Goal: Information Seeking & Learning: Find contact information

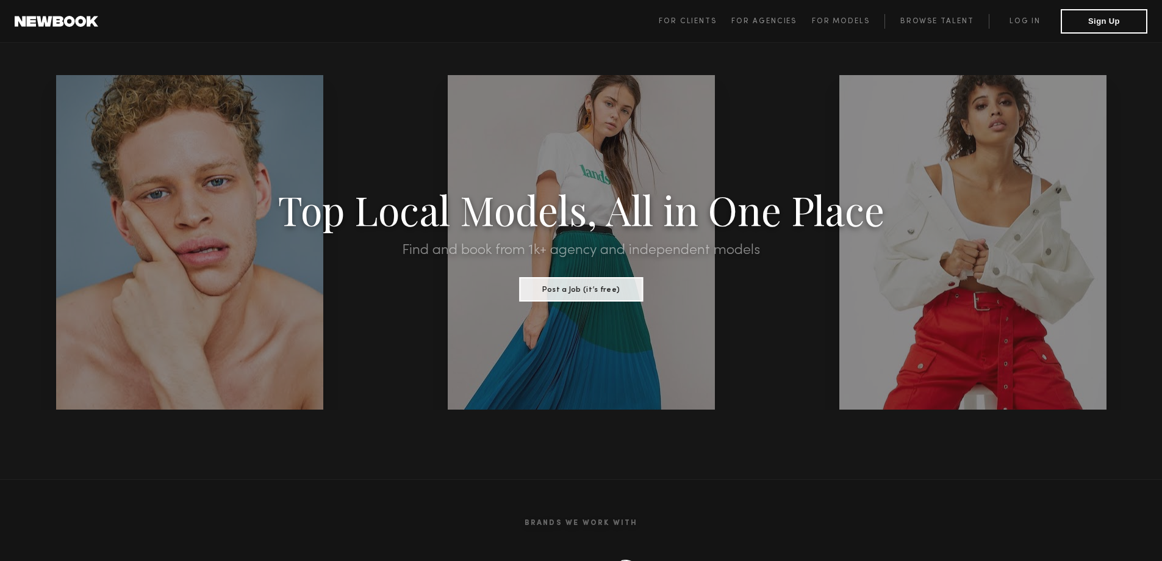
click at [473, 29] on header "For Clients For Agencies For Models Browse Talent Log in Sign Up ☰" at bounding box center [581, 21] width 1162 height 43
click at [440, 484] on section "Brands We Work With" at bounding box center [581, 544] width 1162 height 130
click at [159, 480] on section "Brands We Work With" at bounding box center [581, 544] width 1162 height 130
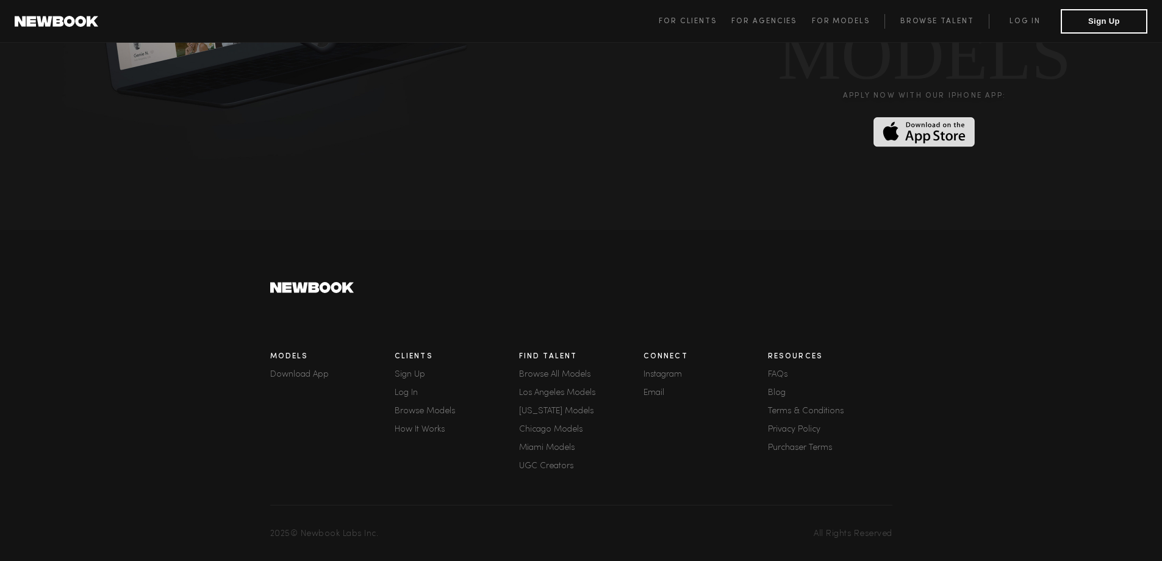
drag, startPoint x: 303, startPoint y: 532, endPoint x: 543, endPoint y: 558, distance: 241.2
click at [536, 558] on footer "Models Download App Clients Sign Up Log In Browse Models How It Works Find Tale…" at bounding box center [581, 395] width 1162 height 331
copy span "Newbook Labs Inc."
click at [796, 427] on link "Privacy Policy" at bounding box center [830, 429] width 124 height 9
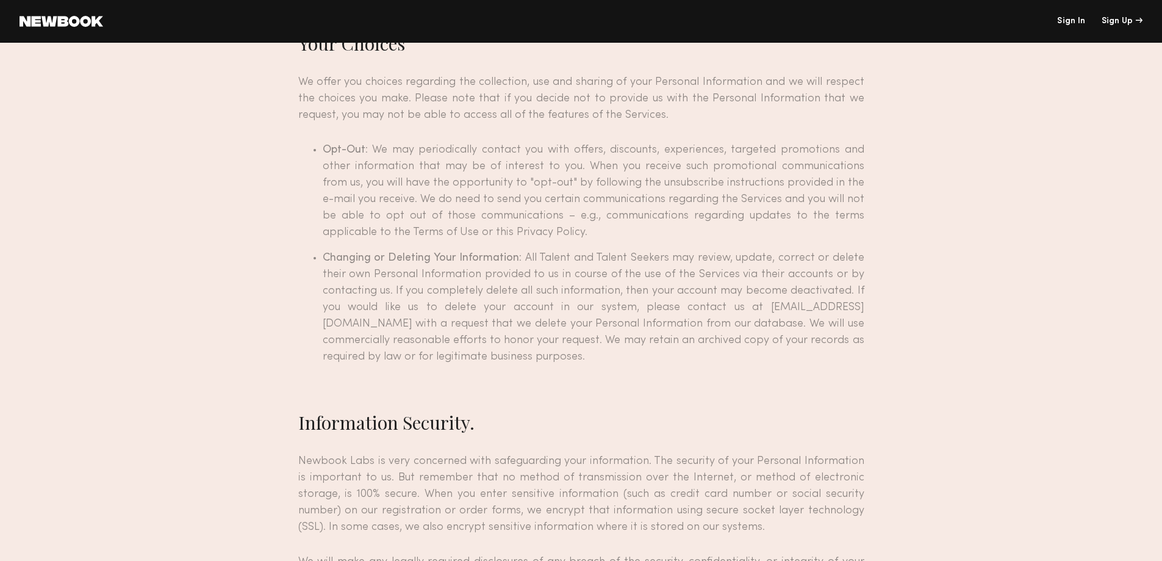
scroll to position [3732, 0]
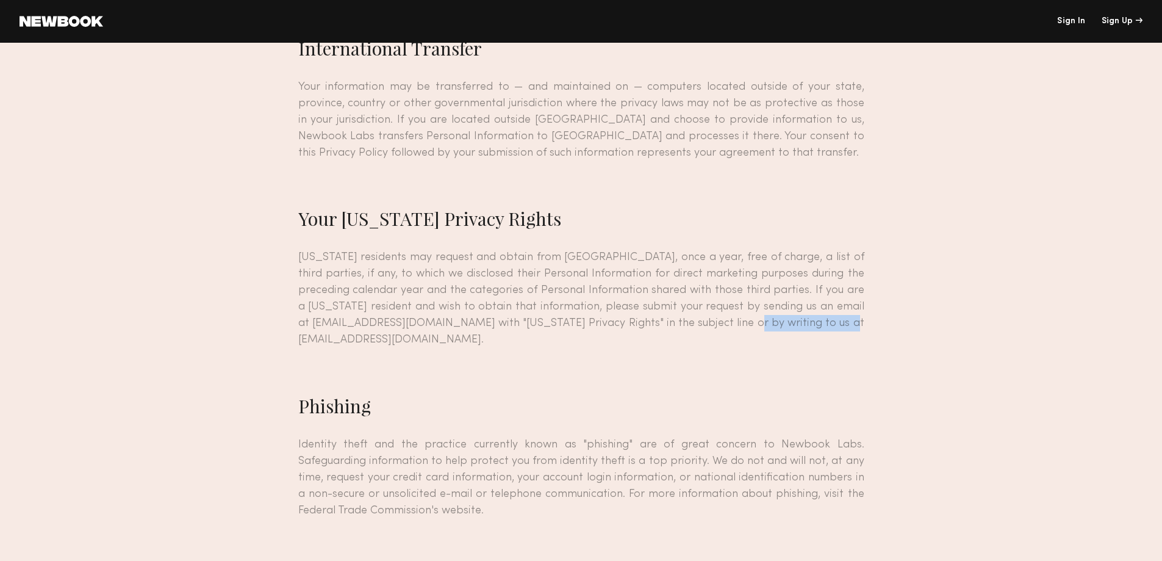
drag, startPoint x: 644, startPoint y: 296, endPoint x: 774, endPoint y: 295, distance: 129.4
click at [774, 295] on p "[US_STATE] residents may request and obtain from [GEOGRAPHIC_DATA], once a year…" at bounding box center [581, 298] width 566 height 99
copy p "[EMAIL_ADDRESS][DOMAIN_NAME]"
